Goal: Information Seeking & Learning: Learn about a topic

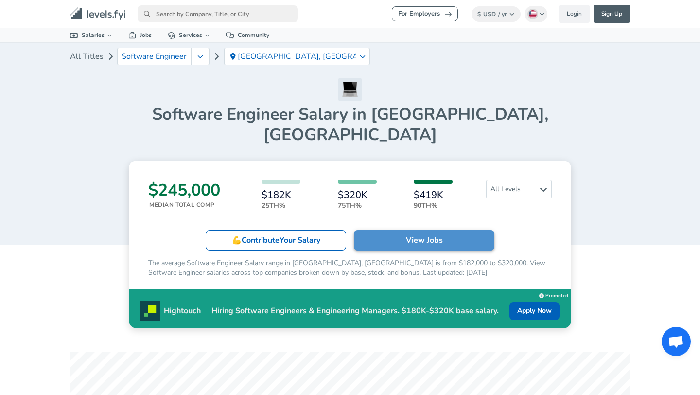
click at [401, 230] on link "View Jobs" at bounding box center [424, 240] width 140 height 20
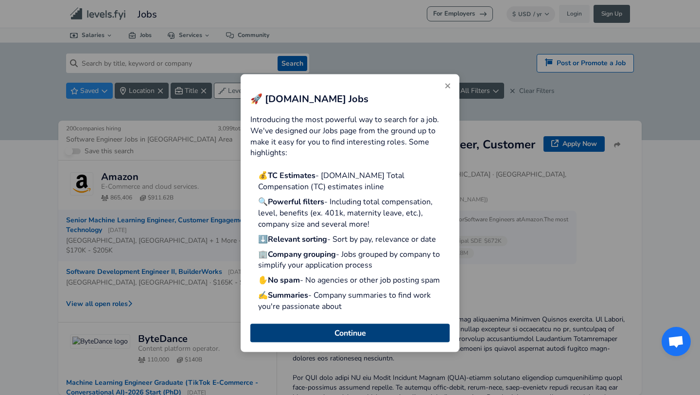
click at [393, 337] on button "Continue" at bounding box center [349, 332] width 199 height 18
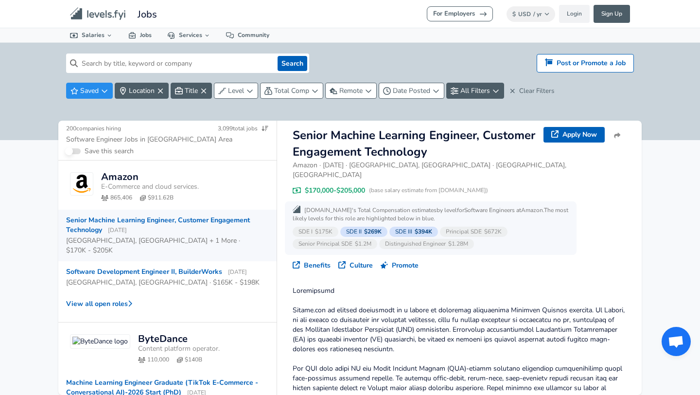
scroll to position [8, 0]
click at [197, 54] on input at bounding box center [176, 62] width 196 height 19
type input "software engineering"
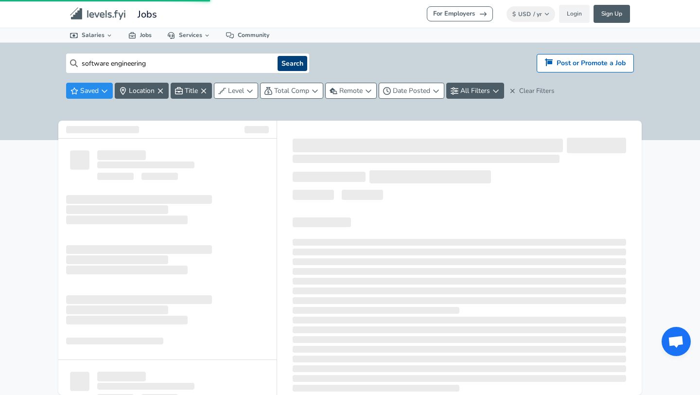
click at [289, 65] on button "Search" at bounding box center [292, 63] width 30 height 15
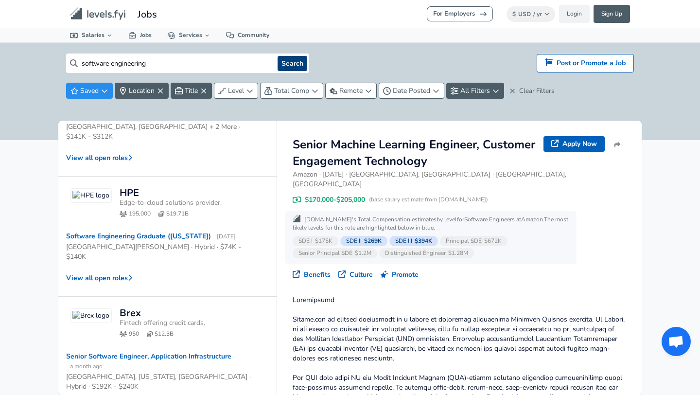
scroll to position [471, 0]
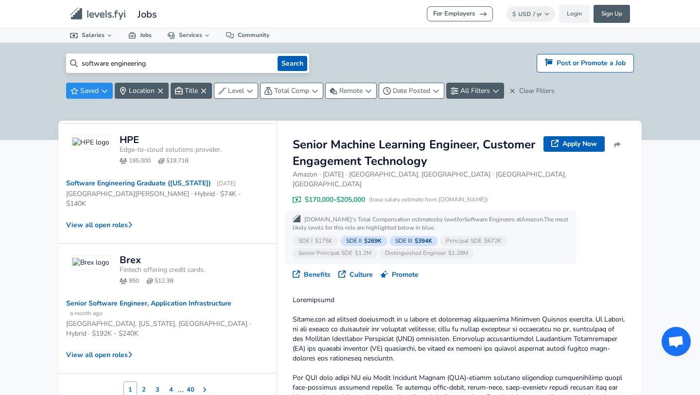
click at [182, 58] on input "software engineering" at bounding box center [176, 62] width 196 height 19
click at [162, 65] on input "software engineering" at bounding box center [176, 62] width 196 height 19
click at [287, 65] on button "Search" at bounding box center [292, 63] width 30 height 15
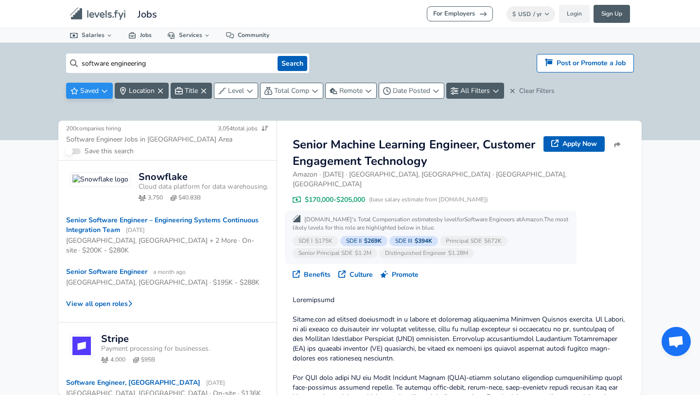
click at [105, 93] on icon "button" at bounding box center [105, 91] width 8 height 8
click at [106, 90] on icon "button" at bounding box center [105, 91] width 8 height 8
click at [163, 59] on input "software engineering" at bounding box center [176, 62] width 196 height 19
drag, startPoint x: 172, startPoint y: 65, endPoint x: 58, endPoint y: 63, distance: 114.2
click at [58, 63] on div "software engineering Search Hiring? Post or Promote a job Post or Promote a Job…" at bounding box center [350, 91] width 700 height 97
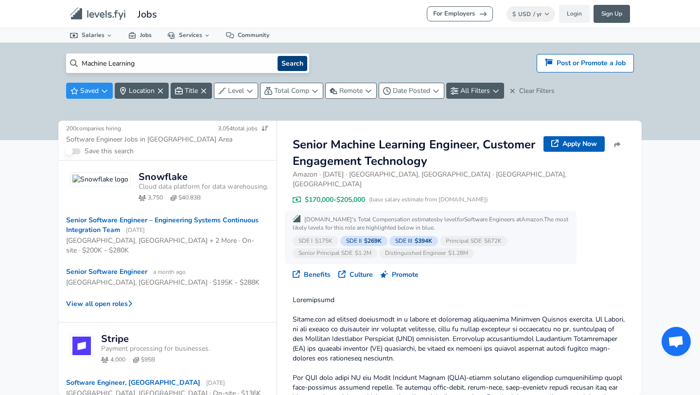
type input "Machine Learning"
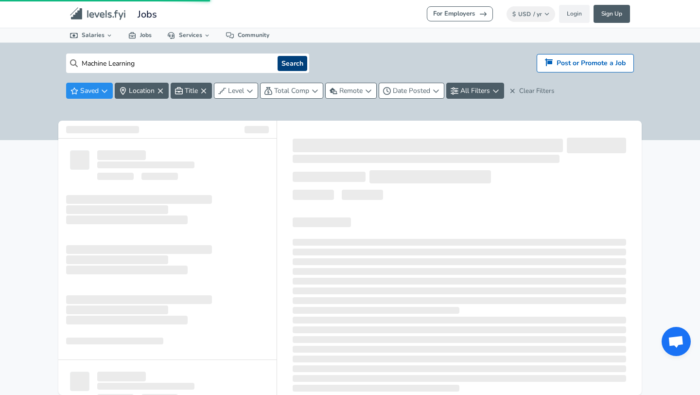
click at [297, 67] on button "Search" at bounding box center [292, 63] width 30 height 15
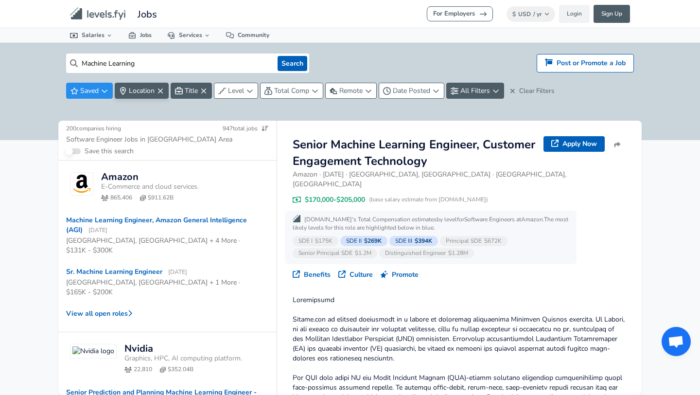
click at [127, 90] on button "Location" at bounding box center [142, 91] width 54 height 16
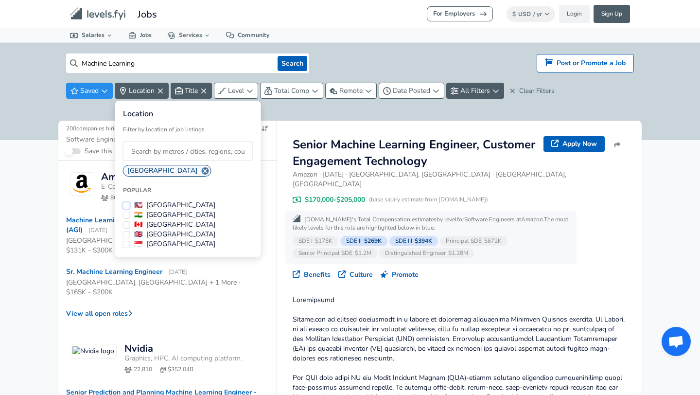
click at [126, 205] on button "🇺🇸 [GEOGRAPHIC_DATA]" at bounding box center [126, 205] width 7 height 7
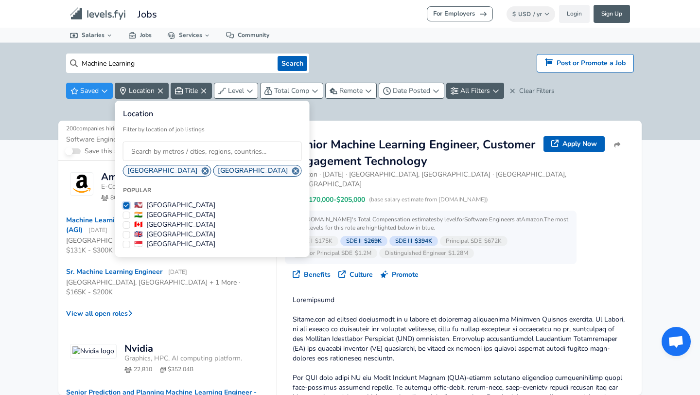
click at [126, 205] on button "🇺🇸 [GEOGRAPHIC_DATA]" at bounding box center [126, 205] width 7 height 7
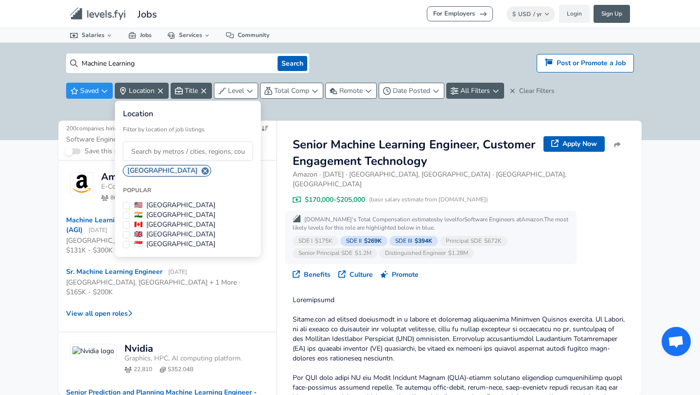
click at [145, 156] on input at bounding box center [188, 150] width 130 height 19
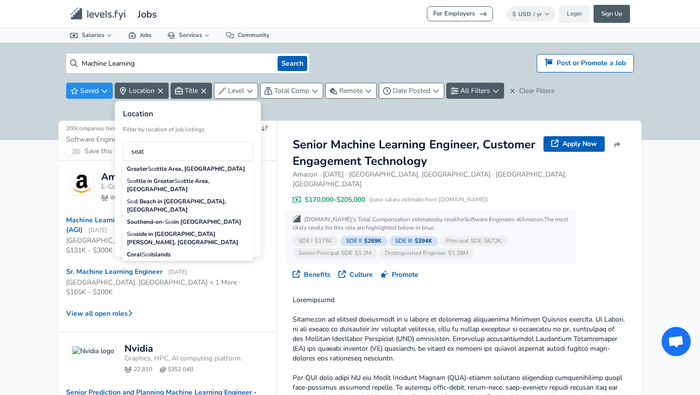
type input "seatt"
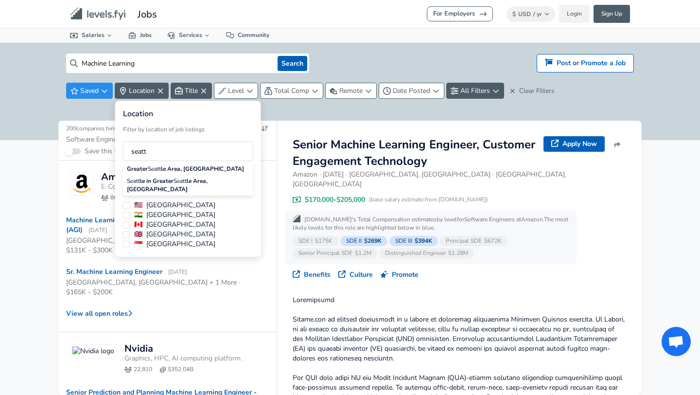
drag, startPoint x: 162, startPoint y: 153, endPoint x: 128, endPoint y: 153, distance: 34.0
click at [128, 153] on input "seatt" at bounding box center [188, 150] width 130 height 19
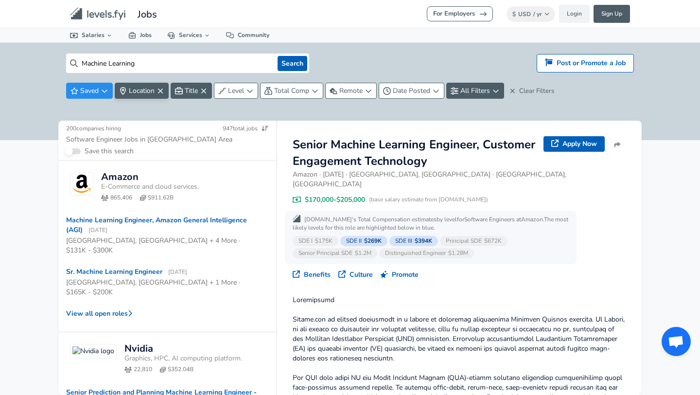
click at [86, 116] on html "For Employers $ USD / yr Change Login Sign Up All Data By Location By Company B…" at bounding box center [350, 197] width 700 height 395
click at [143, 66] on input "Machine Learning" at bounding box center [176, 62] width 196 height 19
click at [139, 93] on span "Location" at bounding box center [142, 90] width 26 height 9
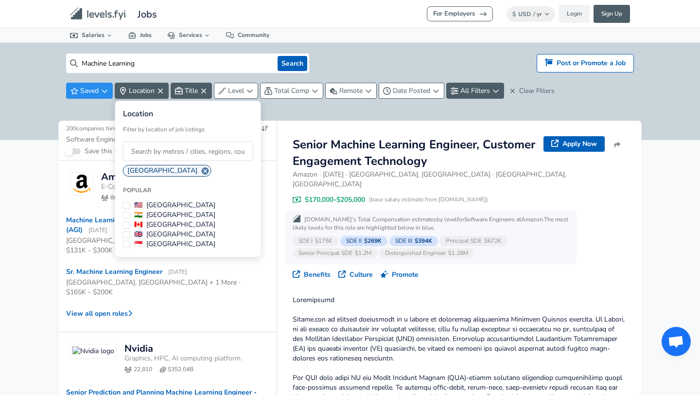
click at [84, 112] on html "For Employers $ USD / yr Change Login Sign Up All Data By Location By Company B…" at bounding box center [350, 197] width 700 height 395
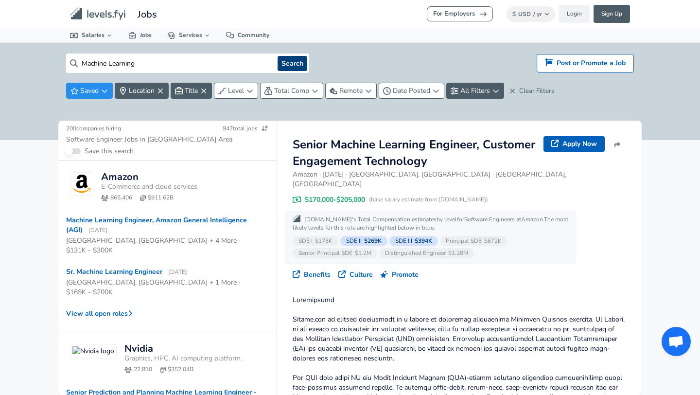
click at [299, 61] on button "Search" at bounding box center [292, 63] width 30 height 15
drag, startPoint x: 147, startPoint y: 62, endPoint x: 40, endPoint y: 62, distance: 106.9
click at [42, 62] on div "Machine Learning Search Hiring? Post or Promote a job Post or Promote a Job Sav…" at bounding box center [350, 91] width 700 height 97
type input "Software Engineering"
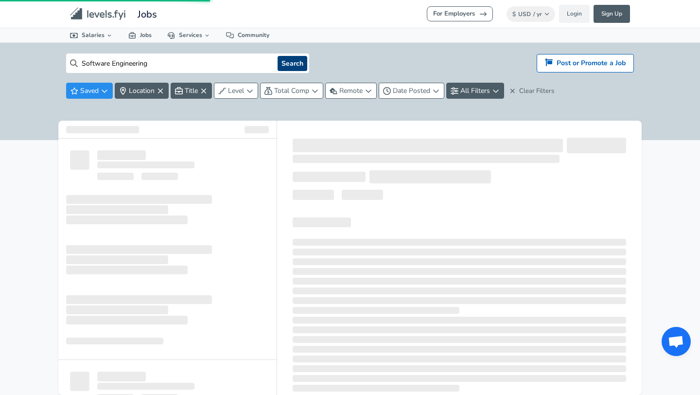
click at [284, 63] on button "Search" at bounding box center [292, 63] width 30 height 15
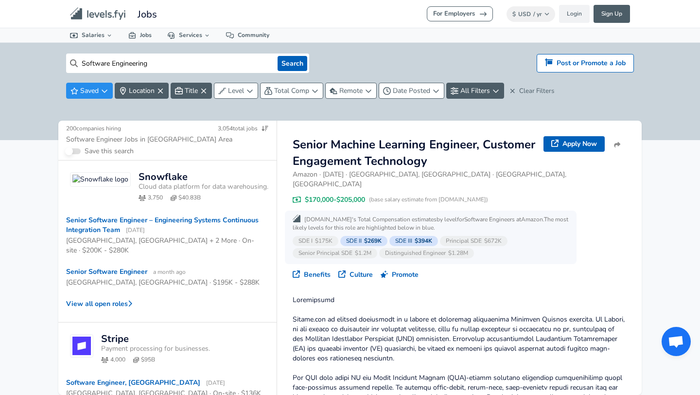
click at [225, 62] on input "Software Engineering" at bounding box center [176, 62] width 196 height 19
click at [321, 237] on span "$175K" at bounding box center [323, 241] width 17 height 8
